Goal: Information Seeking & Learning: Learn about a topic

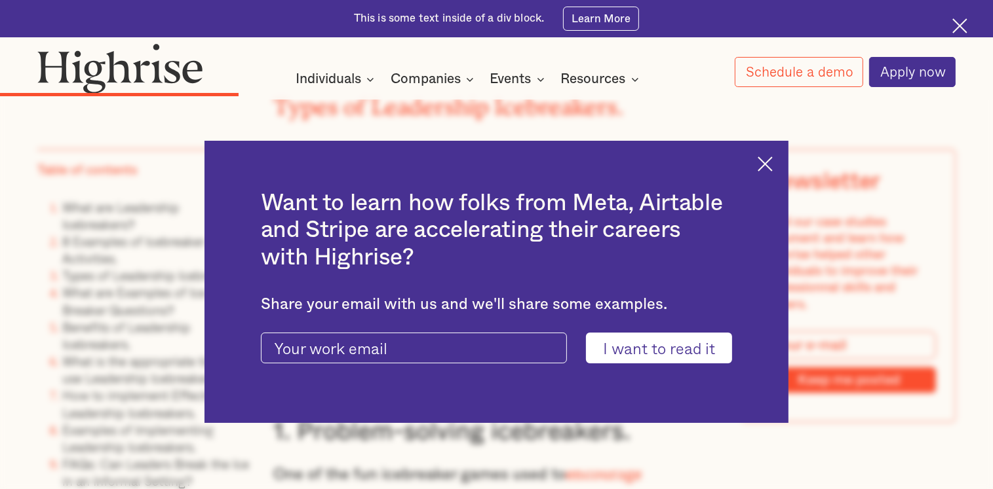
scroll to position [4982, 0]
click at [763, 168] on div "Want to learn how folks from Meta, Airtable and Stripe are accelerating their c…" at bounding box center [495, 282] width 583 height 283
click at [770, 161] on img at bounding box center [764, 164] width 15 height 15
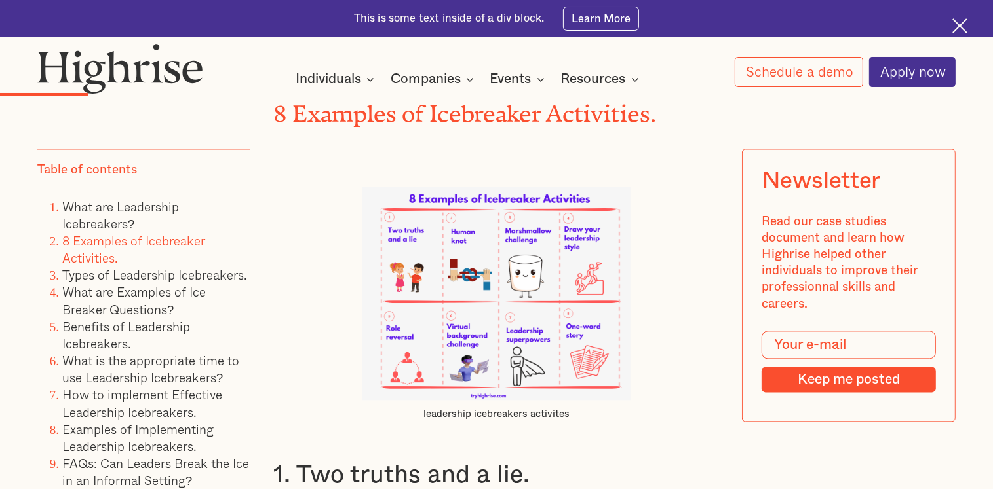
scroll to position [2700, 0]
click at [525, 235] on img at bounding box center [495, 293] width 267 height 214
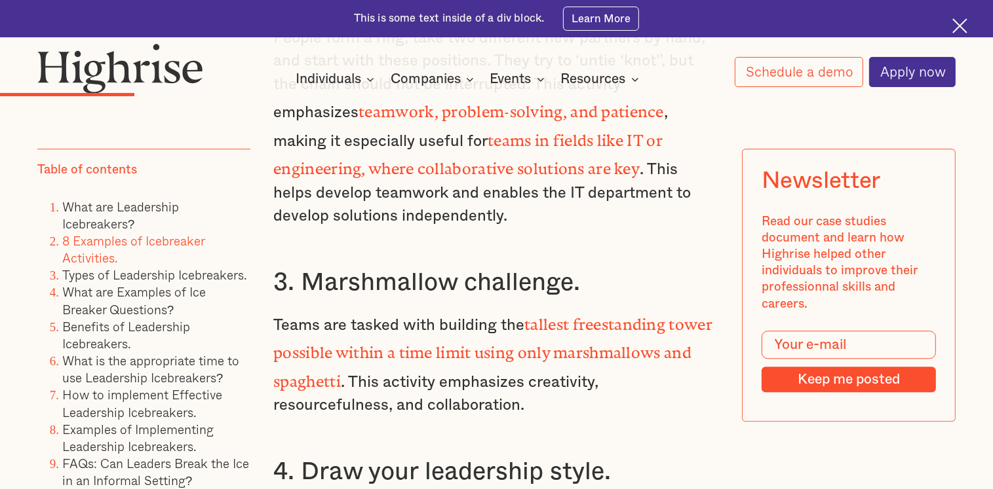
scroll to position [3417, 0]
click at [519, 310] on p "Teams are tasked with building the tallest freestanding tower possible within a…" at bounding box center [496, 364] width 446 height 109
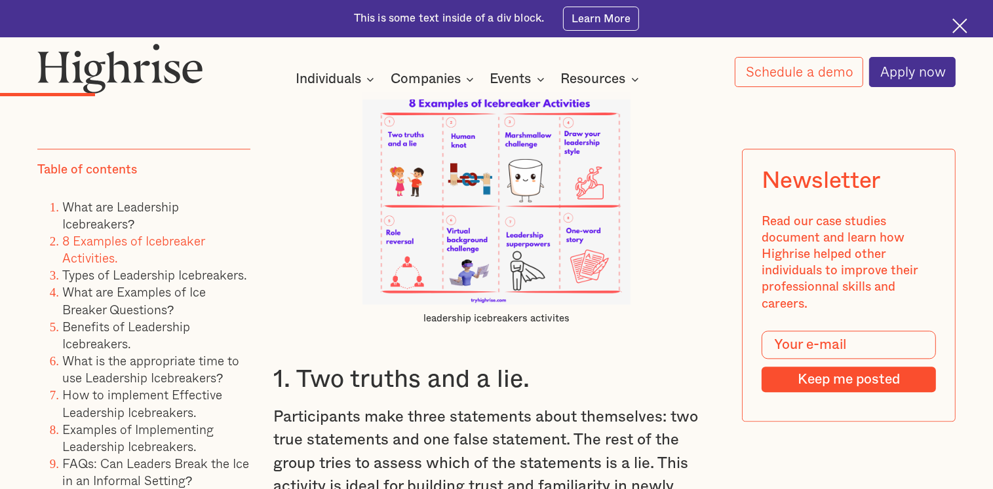
scroll to position [2807, 0]
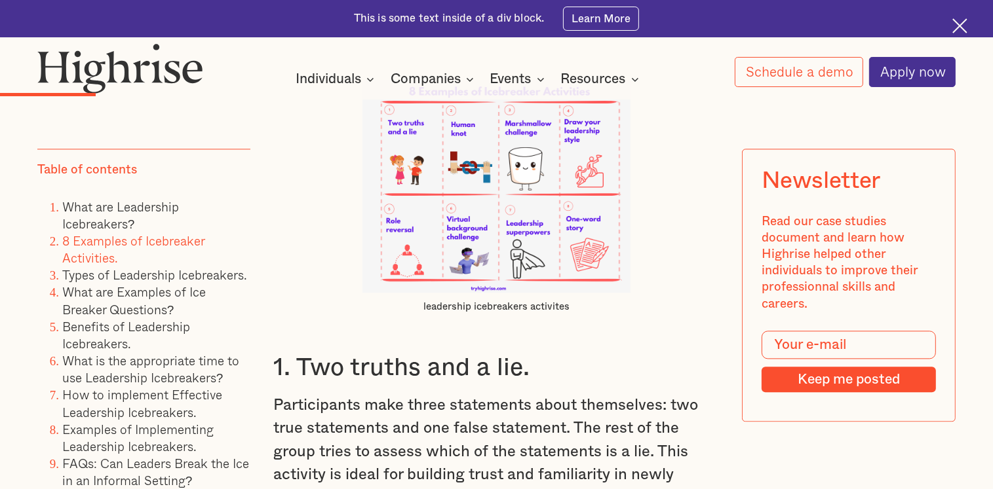
click at [522, 140] on img at bounding box center [495, 186] width 267 height 214
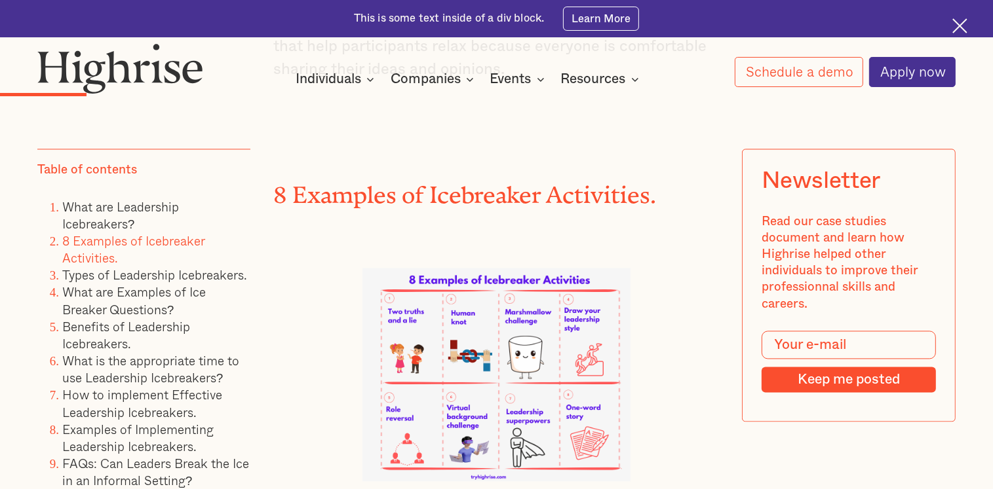
scroll to position [2617, 0]
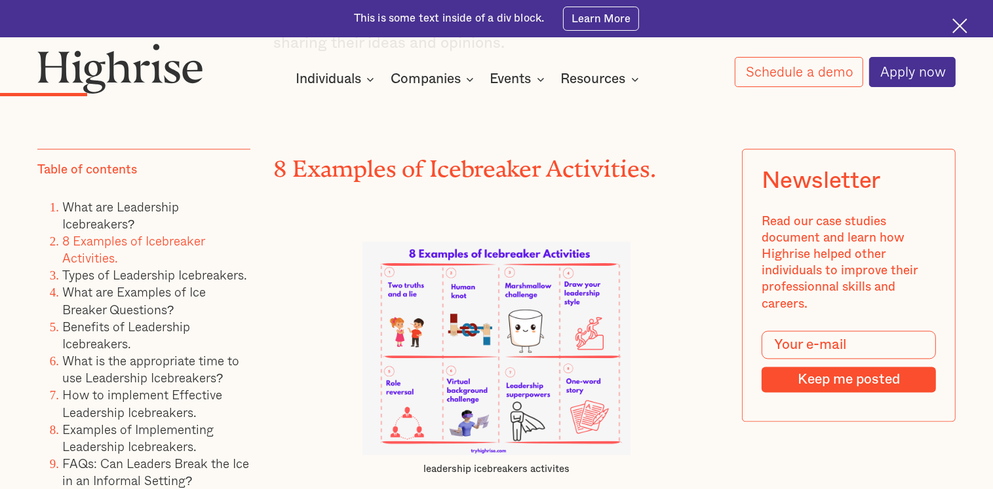
scroll to position [2647, 0]
